Goal: Communication & Community: Connect with others

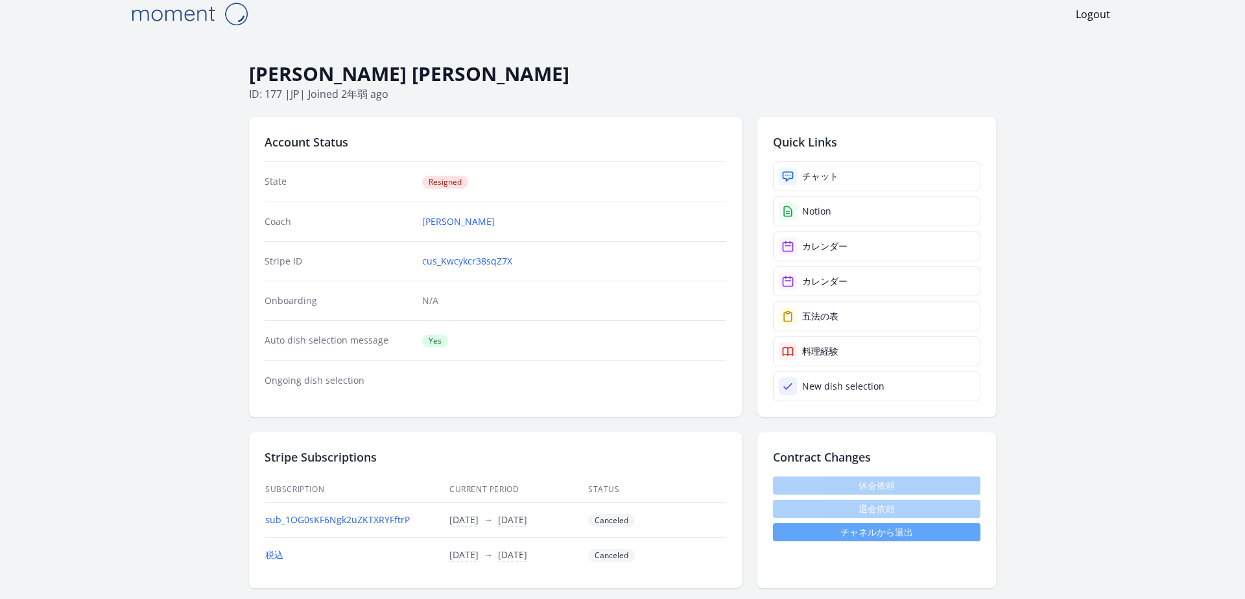
scroll to position [15, 0]
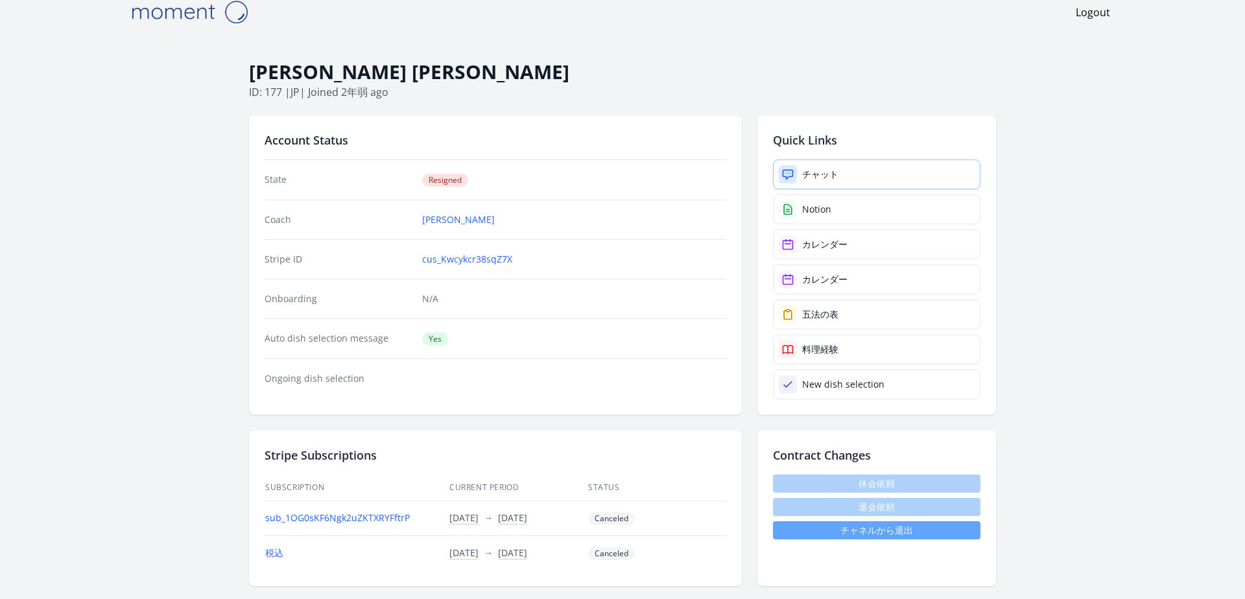
click at [847, 172] on link "チャット" at bounding box center [877, 175] width 208 height 30
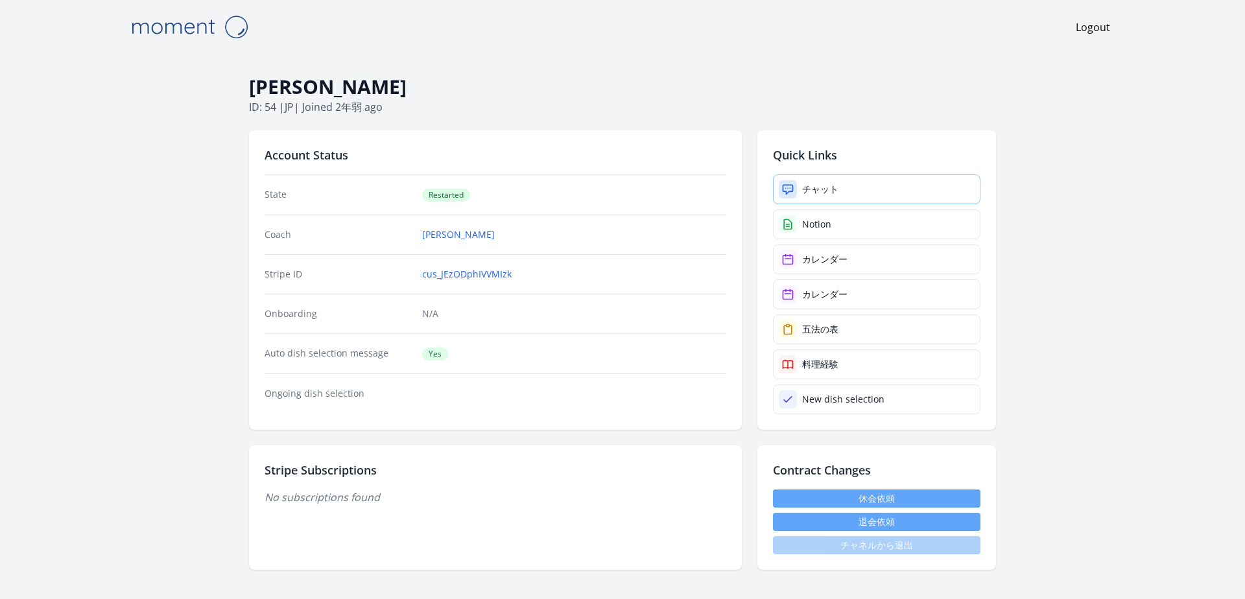
click at [817, 195] on link "チャット" at bounding box center [877, 189] width 208 height 30
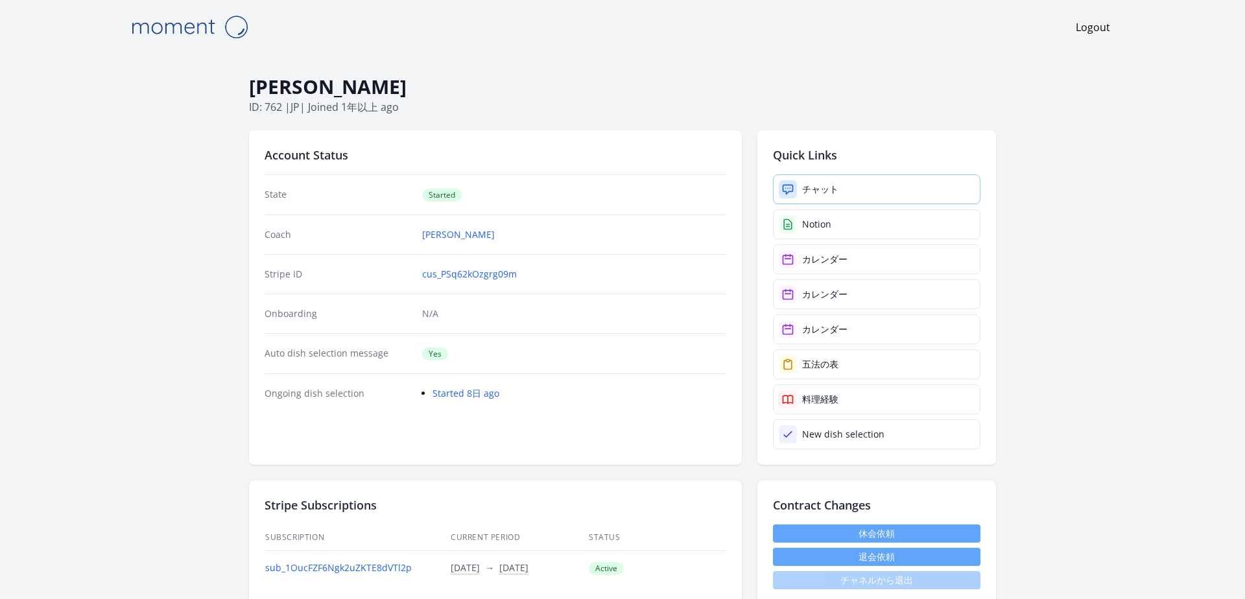
click at [843, 188] on link "チャット" at bounding box center [877, 189] width 208 height 30
